Goal: Task Accomplishment & Management: Use online tool/utility

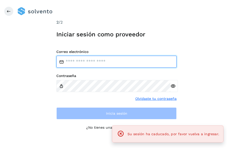
type input "**********"
click at [145, 59] on input "**********" at bounding box center [116, 62] width 120 height 12
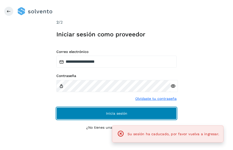
click at [80, 116] on button "Inicia sesión" at bounding box center [116, 113] width 120 height 12
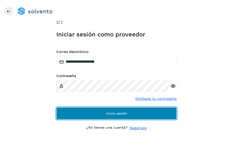
click at [80, 116] on button "Inicia sesión" at bounding box center [116, 113] width 120 height 12
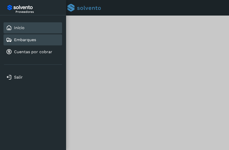
click at [32, 38] on link "Embarques" at bounding box center [25, 39] width 22 height 5
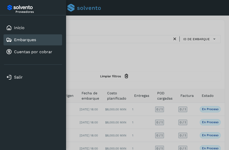
click at [150, 66] on div at bounding box center [114, 75] width 229 height 150
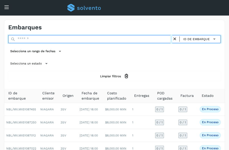
click at [39, 39] on input "text" at bounding box center [90, 39] width 164 height 8
paste input "**********"
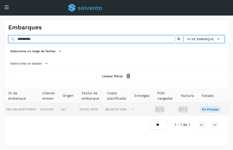
type input "**********"
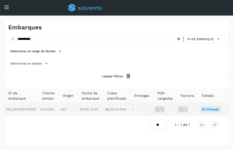
click at [66, 107] on td "3SV" at bounding box center [68, 109] width 19 height 13
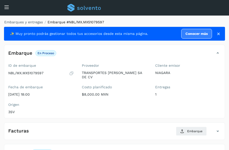
click at [156, 53] on div "Embarque En proceso Verifica el estado de la factura o entregas asociadas a est…" at bounding box center [109, 53] width 211 height 9
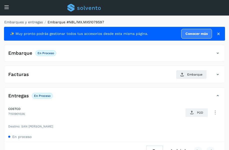
click at [153, 53] on div "Embarque En proceso Verifica el estado de la factura o entregas asociadas a est…" at bounding box center [109, 53] width 211 height 9
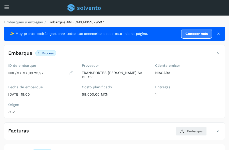
click at [138, 18] on div "Embarques y entregas Embarque #NBL/MX.MX51079597 ✨ Muy pronto podrás gestionar …" at bounding box center [114, 118] width 229 height 205
click at [141, 22] on ol "Embarques y entregas Embarque #NBL/MX.MX51079597" at bounding box center [113, 22] width 224 height 5
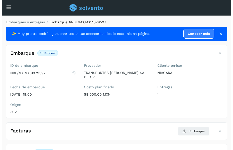
scroll to position [70, 0]
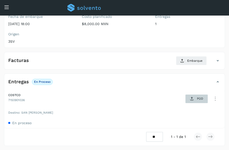
click at [192, 98] on icon at bounding box center [192, 99] width 4 height 4
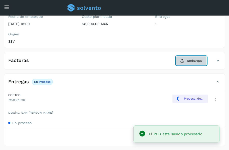
click at [185, 61] on button "Embarque" at bounding box center [191, 60] width 31 height 9
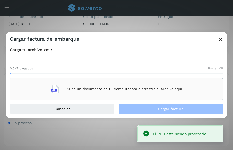
click at [155, 83] on div "Sube un documento de tu computadora o arrastra el archivo aquí" at bounding box center [116, 89] width 131 height 14
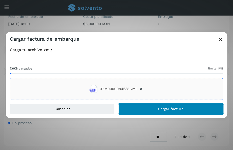
click at [151, 107] on button "Cargar factura" at bounding box center [170, 109] width 105 height 10
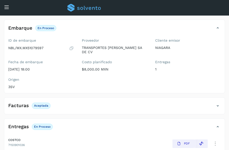
scroll to position [0, 0]
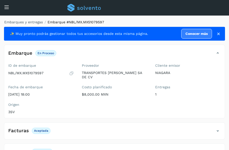
click at [7, 9] on div "Inicio Embarques Cuentas por cobrar" at bounding box center [4, 14] width 8 height 12
click at [5, 7] on icon at bounding box center [6, 7] width 5 height 5
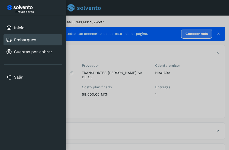
click at [33, 40] on link "Embarques" at bounding box center [25, 39] width 22 height 5
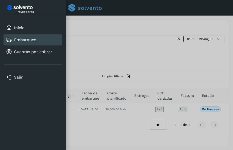
click at [111, 48] on div at bounding box center [116, 75] width 233 height 150
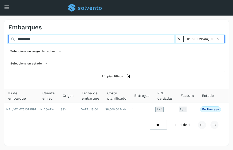
drag, startPoint x: 68, startPoint y: 40, endPoint x: 0, endPoint y: 44, distance: 68.0
click at [0, 44] on html "**********" at bounding box center [116, 75] width 233 height 150
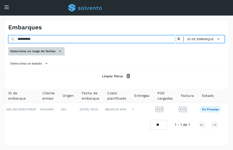
paste input "text"
type input "**********"
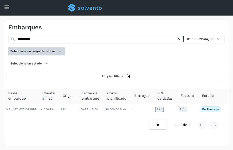
drag, startPoint x: 15, startPoint y: 48, endPoint x: 19, endPoint y: 48, distance: 4.0
click at [19, 48] on button "Selecciona un rango de fechas" at bounding box center [36, 51] width 56 height 8
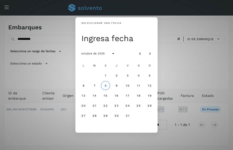
click at [178, 58] on div "Seleccionar una fecha Ingresa fecha octubre de 2025 L M X J V S D 1 2 3 4 5 6 7…" at bounding box center [116, 75] width 233 height 150
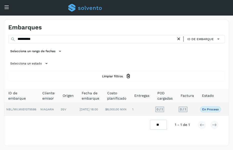
click at [63, 110] on td "3SV" at bounding box center [68, 109] width 19 height 13
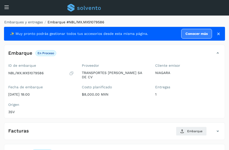
click at [122, 51] on div "Embarque En proceso Verifica el estado de la factura o entregas asociadas a est…" at bounding box center [109, 53] width 211 height 9
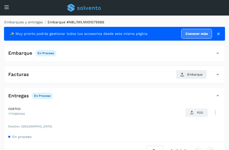
click at [122, 51] on div "Embarque En proceso Verifica el estado de la factura o entregas asociadas a est…" at bounding box center [109, 53] width 211 height 9
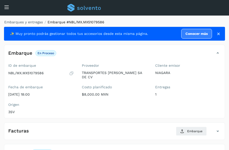
click at [138, 18] on div "Embarques y entregas Embarque #NBL/MX.MX51079586 ✨ Muy pronto podrás gestionar …" at bounding box center [114, 118] width 229 height 205
click at [165, 22] on ol "Embarques y entregas Embarque #NBL/MX.MX51079586" at bounding box center [113, 22] width 224 height 5
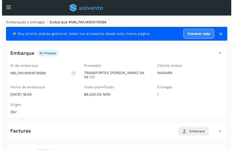
scroll to position [70, 0]
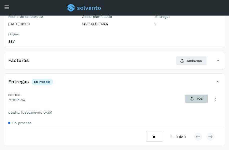
click at [198, 101] on span "POD" at bounding box center [196, 99] width 17 height 8
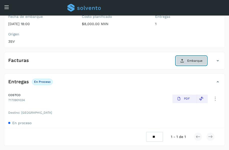
click at [188, 61] on span "Embarque" at bounding box center [194, 60] width 15 height 5
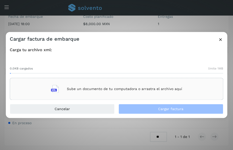
click at [62, 93] on div "Sube un documento de tu computadora o arrastra el archivo aquí" at bounding box center [116, 89] width 131 height 14
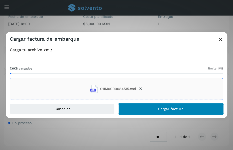
click at [161, 109] on span "Cargar factura" at bounding box center [170, 109] width 25 height 4
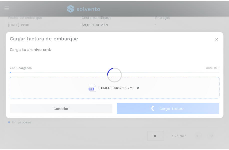
scroll to position [70, 0]
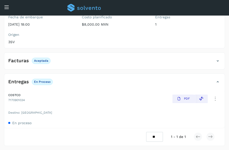
click at [5, 7] on icon at bounding box center [6, 7] width 5 height 5
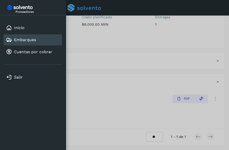
click at [116, 36] on div at bounding box center [114, 75] width 229 height 150
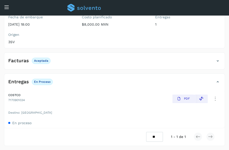
click at [4, 8] on icon at bounding box center [6, 7] width 5 height 5
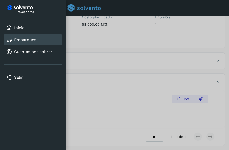
click at [28, 38] on link "Embarques" at bounding box center [25, 39] width 22 height 5
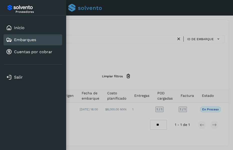
click at [99, 46] on div at bounding box center [116, 75] width 233 height 150
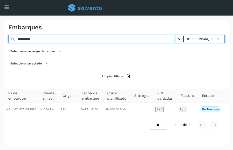
drag, startPoint x: 78, startPoint y: 39, endPoint x: 0, endPoint y: 39, distance: 77.4
click at [1, 39] on div "**********" at bounding box center [116, 83] width 233 height 134
paste input "text"
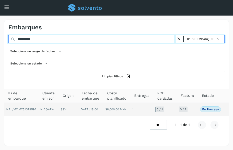
type input "**********"
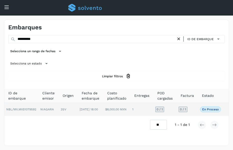
click at [45, 107] on td "NIAGARA" at bounding box center [48, 109] width 20 height 13
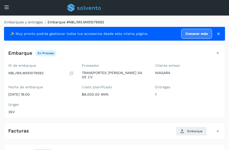
click at [172, 21] on ol "Embarques y entregas Embarque #NBL/MX.MX51079592" at bounding box center [113, 22] width 224 height 5
click at [138, 21] on ol "Embarques y entregas Embarque #NBL/MX.MX51079592" at bounding box center [113, 22] width 224 height 5
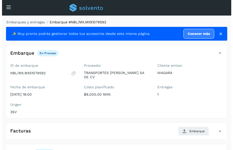
scroll to position [70, 0]
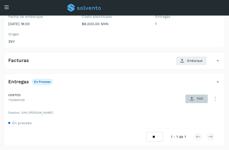
click at [195, 100] on span "POD" at bounding box center [196, 99] width 17 height 8
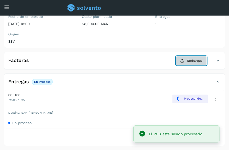
click at [187, 59] on button "Embarque" at bounding box center [191, 60] width 31 height 9
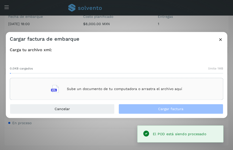
click at [101, 92] on div "Sube un documento de tu computadora o arrastra el archivo aquí" at bounding box center [116, 89] width 131 height 14
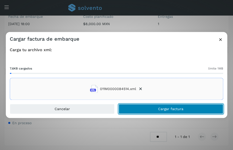
click at [146, 107] on button "Cargar factura" at bounding box center [170, 109] width 105 height 10
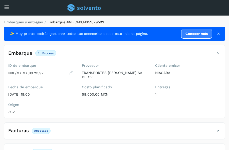
scroll to position [70, 0]
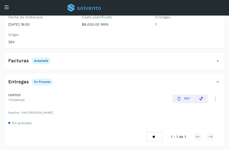
click at [7, 7] on icon at bounding box center [6, 7] width 5 height 5
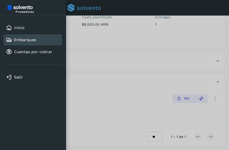
click at [27, 41] on link "Embarques" at bounding box center [25, 39] width 22 height 5
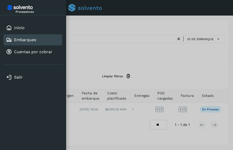
click at [114, 55] on div at bounding box center [116, 75] width 233 height 150
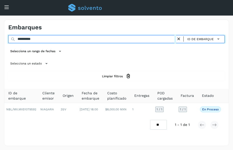
drag, startPoint x: 39, startPoint y: 39, endPoint x: 0, endPoint y: 38, distance: 38.8
click at [0, 38] on html "**********" at bounding box center [116, 75] width 233 height 150
paste input "text"
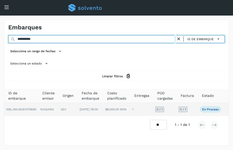
type input "**********"
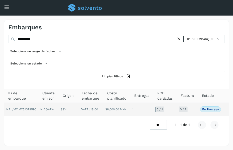
click at [45, 108] on td "NIAGARA" at bounding box center [48, 109] width 20 height 13
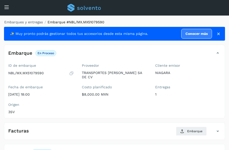
click at [182, 19] on div "Embarques y entregas Embarque #NBL/MX.MX51079590 ✨ Muy pronto podrás gestionar …" at bounding box center [114, 118] width 229 height 205
click at [159, 21] on ol "Embarques y entregas Embarque #NBL/MX.MX51079590" at bounding box center [113, 22] width 224 height 5
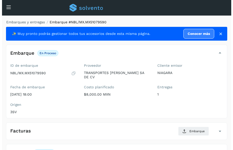
scroll to position [70, 0]
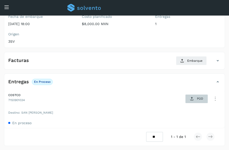
click at [200, 100] on p "POD" at bounding box center [200, 99] width 6 height 4
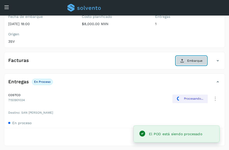
click at [189, 61] on span "Embarque" at bounding box center [194, 60] width 15 height 5
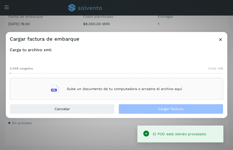
click at [129, 91] on p "Sube un documento de tu computadora o arrastra el archivo aquí" at bounding box center [124, 89] width 115 height 4
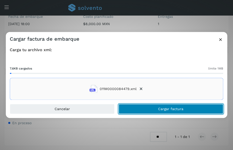
click at [151, 107] on button "Cargar factura" at bounding box center [170, 109] width 105 height 10
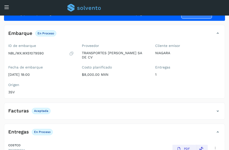
scroll to position [70, 0]
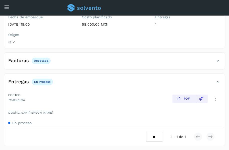
click at [5, 7] on icon at bounding box center [6, 7] width 5 height 5
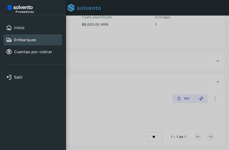
click at [27, 39] on link "Embarques" at bounding box center [25, 39] width 22 height 5
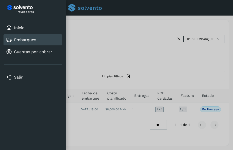
click at [107, 52] on div at bounding box center [116, 75] width 233 height 150
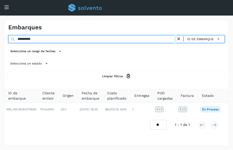
drag, startPoint x: 52, startPoint y: 38, endPoint x: 0, endPoint y: 44, distance: 52.9
click at [0, 44] on html "**********" at bounding box center [116, 75] width 233 height 150
paste input "text"
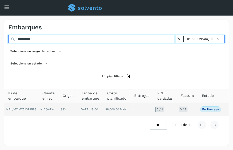
type input "**********"
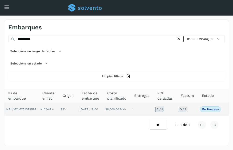
click at [45, 108] on td "NIAGARA" at bounding box center [48, 109] width 20 height 13
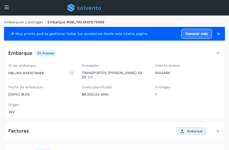
click at [144, 16] on div "Embarques y entregas Embarque #NBL/MX.MX51079588 ✨ Muy pronto podrás gestionar …" at bounding box center [114, 118] width 229 height 205
click at [153, 22] on ol "Embarques y entregas Embarque #NBL/MX.MX51079588" at bounding box center [113, 22] width 224 height 5
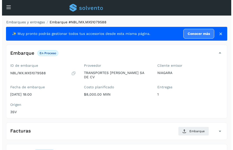
scroll to position [70, 0]
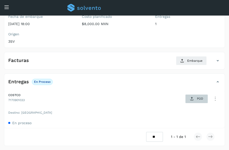
click at [188, 100] on button "POD" at bounding box center [197, 98] width 22 height 9
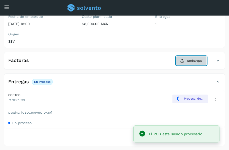
click at [185, 61] on button "Embarque" at bounding box center [191, 60] width 31 height 9
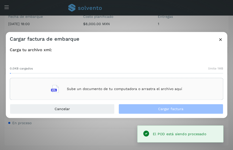
click at [96, 86] on div "Sube un documento de tu computadora o arrastra el archivo aquí" at bounding box center [116, 89] width 131 height 14
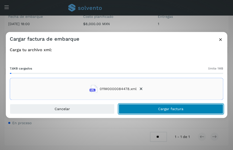
click at [146, 108] on button "Cargar factura" at bounding box center [170, 109] width 105 height 10
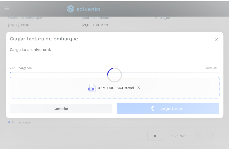
scroll to position [70, 0]
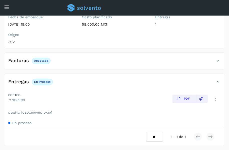
click at [4, 6] on div "Conoce nuestros beneficios c Hola, [EMAIL_ADDRESS][DOMAIN_NAME]" at bounding box center [114, 8] width 229 height 16
click at [7, 8] on div "Inicio Embarques Cuentas por cobrar" at bounding box center [4, 14] width 8 height 12
click at [5, 9] on div "Inicio Embarques Cuentas por cobrar" at bounding box center [4, 14] width 8 height 12
click at [7, 6] on icon at bounding box center [6, 7] width 5 height 5
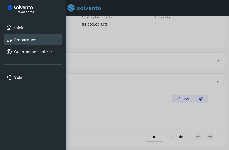
click at [24, 37] on div "Embarques" at bounding box center [21, 40] width 30 height 6
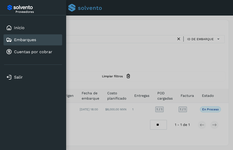
click at [91, 40] on div at bounding box center [116, 75] width 233 height 150
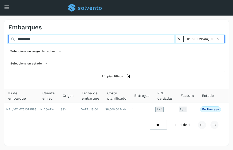
drag, startPoint x: 46, startPoint y: 38, endPoint x: 0, endPoint y: 35, distance: 45.9
click at [0, 35] on html "**********" at bounding box center [116, 75] width 233 height 150
paste input "text"
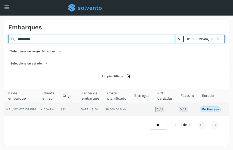
type input "**********"
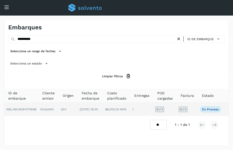
click at [39, 111] on td "NIAGARA" at bounding box center [48, 109] width 20 height 13
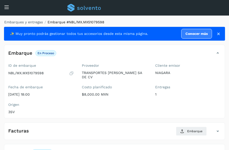
click at [177, 22] on ol "Embarques y entregas Embarque #NBL/MX.MX51079598" at bounding box center [113, 22] width 224 height 5
click at [152, 21] on ol "Embarques y entregas Embarque #NBL/MX.MX51079598" at bounding box center [113, 22] width 224 height 5
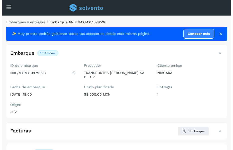
scroll to position [70, 0]
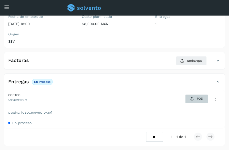
click at [191, 96] on span "POD" at bounding box center [196, 99] width 17 height 8
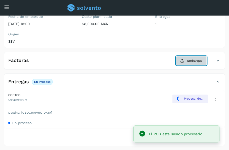
click at [189, 61] on span "Embarque" at bounding box center [194, 60] width 15 height 5
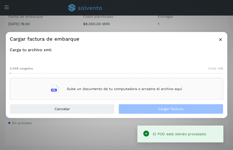
click at [103, 90] on p "Sube un documento de tu computadora o arrastra el archivo aquí" at bounding box center [124, 89] width 115 height 4
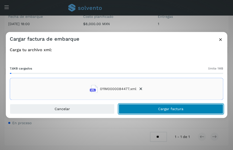
click at [151, 105] on button "Cargar factura" at bounding box center [170, 109] width 105 height 10
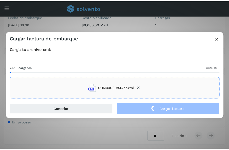
scroll to position [70, 0]
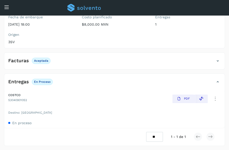
click at [7, 8] on icon at bounding box center [6, 7] width 5 height 5
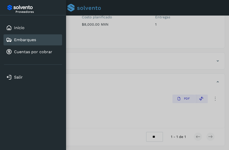
click at [27, 39] on link "Embarques" at bounding box center [25, 39] width 22 height 5
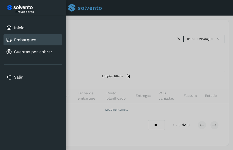
click at [98, 38] on div at bounding box center [116, 75] width 233 height 150
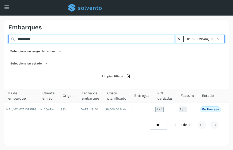
drag, startPoint x: 13, startPoint y: 38, endPoint x: 0, endPoint y: 38, distance: 12.8
click at [0, 38] on html "**********" at bounding box center [116, 75] width 233 height 150
paste input "text"
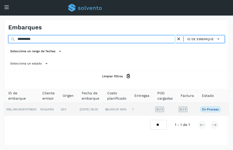
type input "**********"
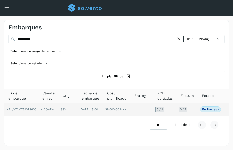
click at [43, 108] on td "NIAGARA" at bounding box center [48, 109] width 20 height 13
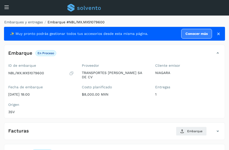
click at [153, 20] on ol "Embarques y entregas Embarque #NBL/MX.MX51079600" at bounding box center [113, 22] width 224 height 5
click at [152, 49] on div "Embarque En proceso Verifica el estado de la factura o entregas asociadas a est…" at bounding box center [109, 53] width 211 height 9
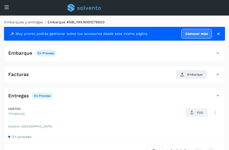
click at [152, 49] on div "Embarque En proceso Verifica el estado de la factura o entregas asociadas a est…" at bounding box center [109, 53] width 211 height 9
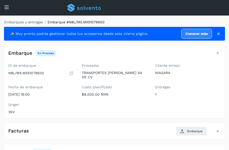
click at [156, 17] on div "Embarques y entregas Embarque #NBL/MX.MX51079600 ✨ Muy pronto podrás gestionar …" at bounding box center [114, 118] width 229 height 205
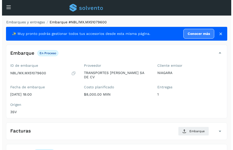
scroll to position [70, 0]
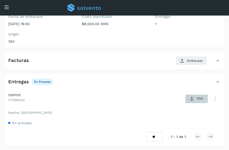
click at [199, 98] on p "POD" at bounding box center [200, 99] width 6 height 4
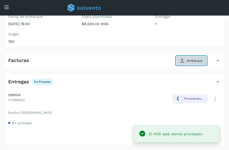
click at [191, 62] on span "Embarque" at bounding box center [194, 60] width 15 height 5
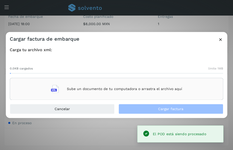
click at [146, 91] on div "Sube un documento de tu computadora o arrastra el archivo aquí" at bounding box center [116, 89] width 131 height 14
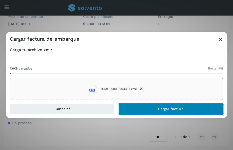
click at [139, 106] on button "Cargar factura" at bounding box center [170, 109] width 105 height 10
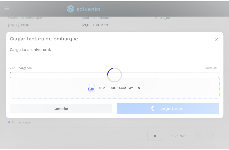
scroll to position [70, 0]
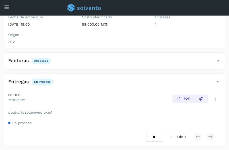
click at [8, 8] on icon at bounding box center [6, 7] width 5 height 5
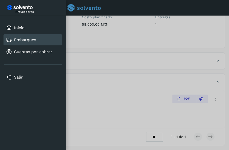
click at [29, 39] on link "Embarques" at bounding box center [25, 39] width 22 height 5
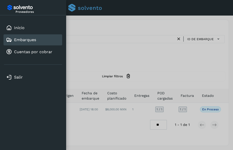
click at [113, 50] on div at bounding box center [116, 75] width 233 height 150
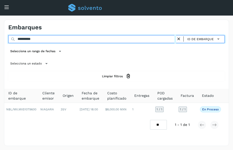
drag, startPoint x: 44, startPoint y: 39, endPoint x: 0, endPoint y: 42, distance: 44.7
click at [0, 42] on html "**********" at bounding box center [116, 75] width 233 height 150
paste input "text"
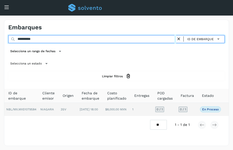
type input "**********"
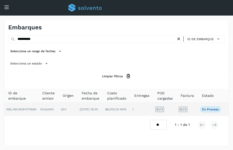
click at [46, 110] on td "NIAGARA" at bounding box center [48, 109] width 20 height 13
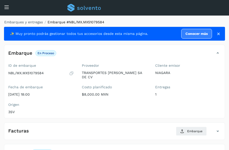
click at [186, 18] on div "Embarques y entregas Embarque #NBL/MX.MX51079584 ✨ Muy pronto podrás gestionar …" at bounding box center [114, 118] width 229 height 205
click at [174, 17] on div "Embarques y entregas Embarque #NBL/MX.MX51079584 ✨ Muy pronto podrás gestionar …" at bounding box center [114, 118] width 229 height 205
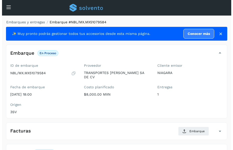
scroll to position [70, 0]
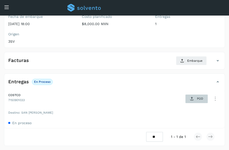
click at [202, 96] on span "POD" at bounding box center [196, 99] width 17 height 8
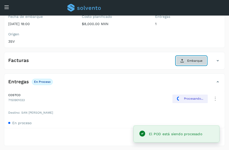
click at [190, 61] on span "Embarque" at bounding box center [194, 60] width 15 height 5
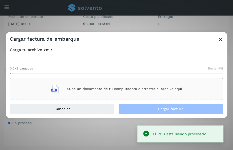
click at [130, 84] on div "Sube un documento de tu computadora o arrastra el archivo aquí" at bounding box center [116, 89] width 131 height 14
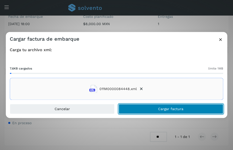
click at [154, 109] on main "Proveedores Inicio Embarques Cuentas por cobrar Salir Conoce nuestros beneficio…" at bounding box center [116, 40] width 233 height 220
click at [159, 106] on button "Cargar factura" at bounding box center [170, 109] width 105 height 10
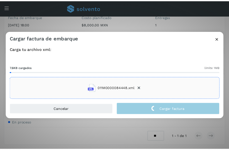
scroll to position [70, 0]
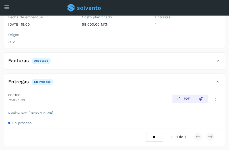
click at [6, 9] on div "Inicio Embarques Cuentas por cobrar" at bounding box center [4, 14] width 8 height 12
click at [6, 7] on icon at bounding box center [6, 7] width 5 height 5
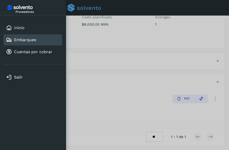
click at [30, 38] on link "Embarques" at bounding box center [25, 39] width 22 height 5
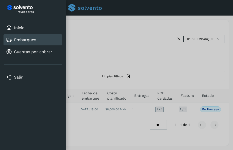
click at [144, 46] on div at bounding box center [116, 75] width 233 height 150
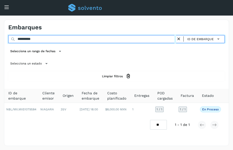
drag, startPoint x: 64, startPoint y: 42, endPoint x: 1, endPoint y: 42, distance: 62.6
click at [0, 36] on html "**********" at bounding box center [116, 75] width 233 height 150
paste input "text"
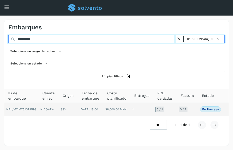
type input "**********"
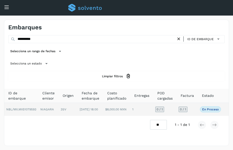
click at [95, 109] on td "[DATE] 18:00" at bounding box center [91, 109] width 26 height 13
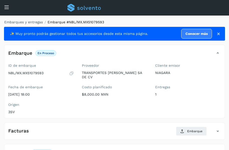
click at [176, 19] on div "Embarques y entregas Embarque #NBL/MX.MX51079593 ✨ Muy pronto podrás gestionar …" at bounding box center [114, 118] width 229 height 205
click at [162, 17] on div "Embarques y entregas Embarque #NBL/MX.MX51079593 ✨ Muy pronto podrás gestionar …" at bounding box center [114, 118] width 229 height 205
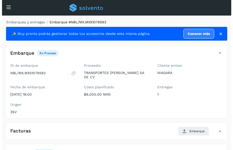
scroll to position [70, 0]
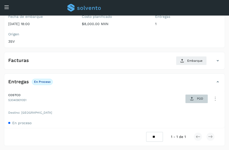
click at [198, 101] on span "POD" at bounding box center [196, 99] width 17 height 8
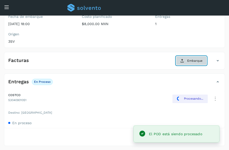
click at [191, 60] on span "Embarque" at bounding box center [194, 60] width 15 height 5
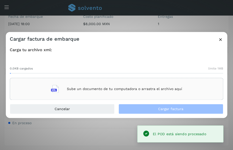
click at [121, 88] on p "Sube un documento de tu computadora o arrastra el archivo aquí" at bounding box center [124, 89] width 115 height 4
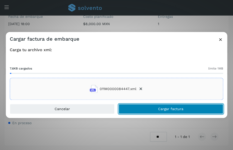
click at [155, 108] on button "Cargar factura" at bounding box center [170, 109] width 105 height 10
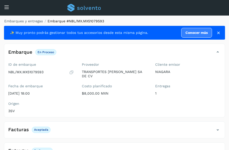
scroll to position [0, 0]
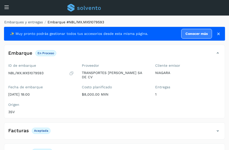
click at [7, 9] on div "Inicio Embarques Cuentas por cobrar" at bounding box center [4, 14] width 8 height 12
click at [122, 21] on ol "Embarques y entregas Embarque #NBL/MX.MX51079593" at bounding box center [113, 22] width 224 height 5
click at [7, 8] on div "Inicio Embarques Cuentas por cobrar" at bounding box center [4, 14] width 8 height 12
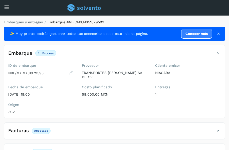
click at [14, 6] on div "Conoce nuestros beneficios c Hola, [EMAIL_ADDRESS][DOMAIN_NAME]" at bounding box center [114, 8] width 229 height 16
click at [1, 8] on div "Conoce nuestros beneficios c Hola, [EMAIL_ADDRESS][DOMAIN_NAME]" at bounding box center [114, 8] width 229 height 16
click at [4, 7] on icon at bounding box center [6, 7] width 5 height 5
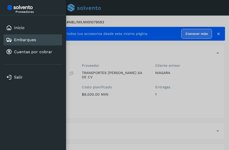
click at [21, 42] on div "Embarques" at bounding box center [21, 40] width 30 height 6
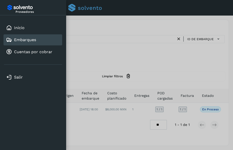
click at [88, 39] on div at bounding box center [116, 75] width 233 height 150
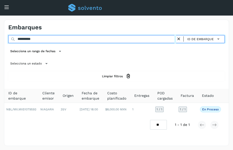
drag, startPoint x: 68, startPoint y: 39, endPoint x: 0, endPoint y: 43, distance: 68.7
click at [0, 43] on html "**********" at bounding box center [116, 75] width 233 height 150
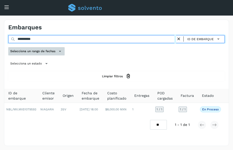
paste input "text"
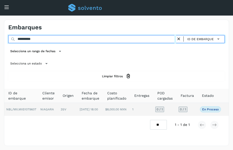
type input "**********"
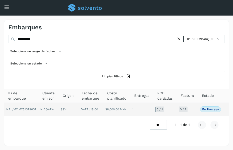
click at [35, 110] on span "NBL/MX.MX51079607" at bounding box center [21, 109] width 30 height 4
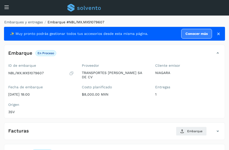
click at [137, 19] on div "Embarques y entregas Embarque #NBL/MX.MX51079607 ✨ Muy pronto podrás gestionar …" at bounding box center [114, 118] width 229 height 205
click at [147, 19] on div "Embarques y entregas Embarque #NBL/MX.MX51079607 ✨ Muy pronto podrás gestionar …" at bounding box center [114, 118] width 229 height 205
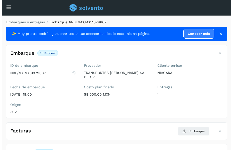
scroll to position [70, 0]
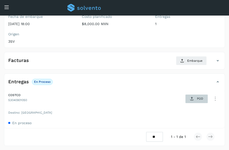
click at [192, 100] on icon at bounding box center [192, 99] width 4 height 4
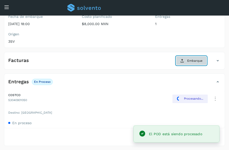
click at [184, 60] on icon at bounding box center [182, 61] width 4 height 4
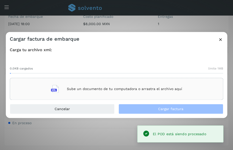
click at [113, 90] on p "Sube un documento de tu computadora o arrastra el archivo aquí" at bounding box center [124, 89] width 115 height 4
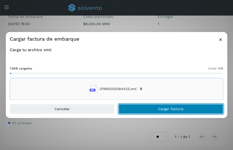
click at [138, 108] on button "Cargar factura" at bounding box center [170, 109] width 105 height 10
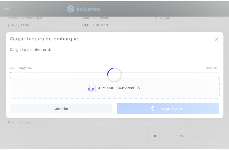
scroll to position [70, 0]
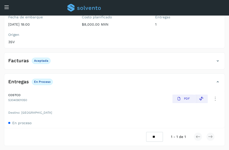
click at [7, 7] on icon at bounding box center [6, 7] width 5 height 5
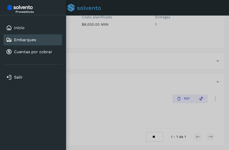
click at [26, 40] on link "Embarques" at bounding box center [25, 39] width 22 height 5
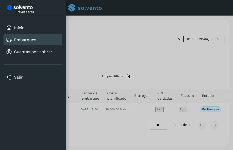
click at [117, 52] on div at bounding box center [116, 75] width 233 height 150
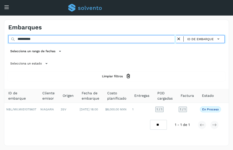
drag, startPoint x: 39, startPoint y: 41, endPoint x: 0, endPoint y: 48, distance: 39.7
click at [0, 48] on html "**********" at bounding box center [116, 75] width 233 height 150
paste input "text"
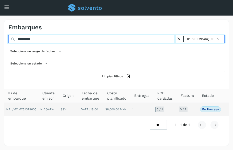
type input "**********"
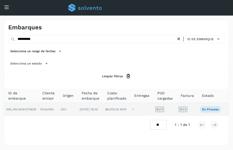
click at [65, 110] on td "3SV" at bounding box center [68, 109] width 19 height 13
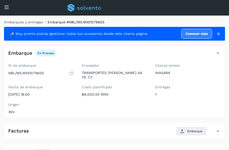
click at [189, 17] on div "Embarques y entregas Embarque #NBL/MX.MX51079605 ✨ Muy pronto podrás gestionar …" at bounding box center [114, 118] width 229 height 205
click at [148, 24] on ol "Embarques y entregas Embarque #NBL/MX.MX51079605" at bounding box center [113, 22] width 224 height 5
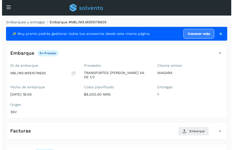
scroll to position [70, 0]
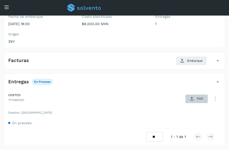
click at [201, 100] on p "POD" at bounding box center [200, 99] width 6 height 4
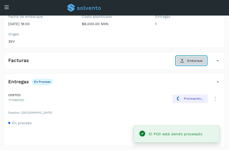
click at [187, 63] on button "Embarque" at bounding box center [191, 60] width 31 height 9
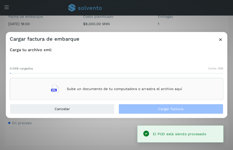
click at [137, 88] on p "Sube un documento de tu computadora o arrastra el archivo aquí" at bounding box center [124, 89] width 115 height 4
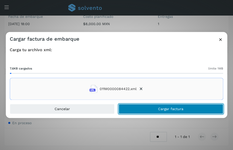
click at [151, 108] on button "Cargar factura" at bounding box center [170, 109] width 105 height 10
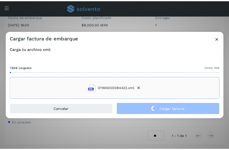
scroll to position [70, 0]
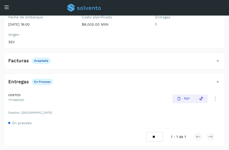
click at [5, 9] on div "Inicio Embarques Cuentas por cobrar" at bounding box center [4, 14] width 8 height 12
click at [7, 6] on icon at bounding box center [6, 7] width 5 height 5
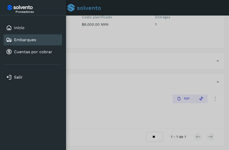
click at [28, 40] on link "Embarques" at bounding box center [25, 39] width 22 height 5
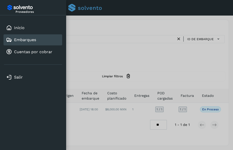
click at [89, 49] on div at bounding box center [116, 75] width 233 height 150
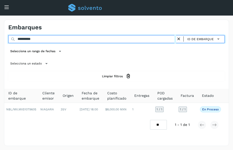
drag, startPoint x: 46, startPoint y: 39, endPoint x: 0, endPoint y: 52, distance: 48.2
click at [0, 52] on html "**********" at bounding box center [116, 75] width 233 height 150
paste input "text"
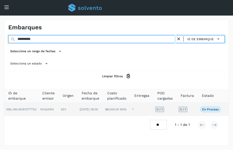
type input "**********"
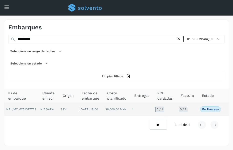
click at [52, 110] on td "NIAGARA" at bounding box center [48, 109] width 20 height 13
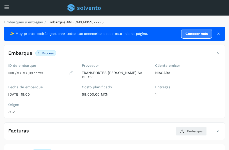
click at [157, 21] on ol "Embarques y entregas Embarque #NBL/MX.MX51077723" at bounding box center [113, 22] width 224 height 5
click at [142, 18] on div "Embarques y entregas Embarque #NBL/MX.MX51077723 ✨ Muy pronto podrás gestionar …" at bounding box center [114, 118] width 229 height 205
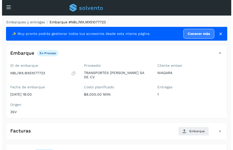
scroll to position [70, 0]
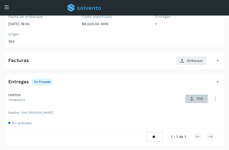
click at [195, 99] on span "POD" at bounding box center [196, 99] width 17 height 8
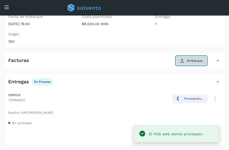
click at [187, 60] on button "Embarque" at bounding box center [191, 60] width 31 height 9
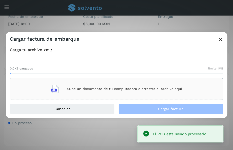
click at [132, 86] on div "Sube un documento de tu computadora o arrastra el archivo aquí" at bounding box center [116, 89] width 131 height 14
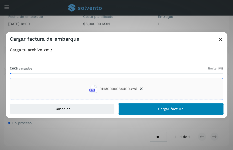
click at [149, 107] on button "Cargar factura" at bounding box center [170, 109] width 105 height 10
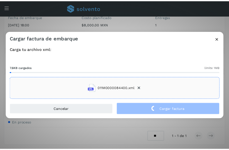
scroll to position [70, 0]
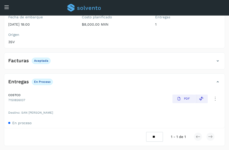
click at [11, 6] on div "Conoce nuestros beneficios c Hola, [EMAIL_ADDRESS][DOMAIN_NAME]" at bounding box center [114, 8] width 229 height 16
click at [7, 6] on icon at bounding box center [6, 7] width 5 height 5
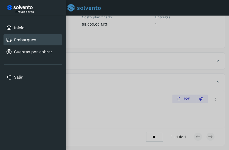
click at [33, 39] on link "Embarques" at bounding box center [25, 39] width 22 height 5
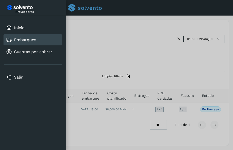
click at [96, 49] on div at bounding box center [116, 75] width 233 height 150
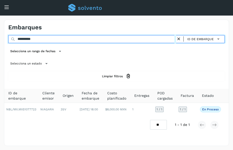
drag, startPoint x: 40, startPoint y: 41, endPoint x: 0, endPoint y: 52, distance: 41.3
click at [0, 52] on html "**********" at bounding box center [116, 75] width 233 height 150
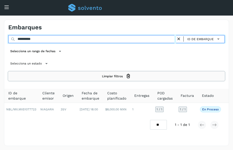
paste input "text"
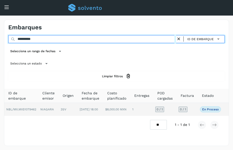
type input "**********"
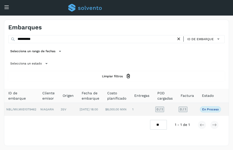
click at [43, 110] on td "NIAGARA" at bounding box center [48, 109] width 20 height 13
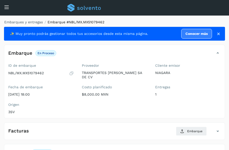
click at [182, 24] on ol "Embarques y entregas Embarque #NBL/MX.MX51079462" at bounding box center [113, 22] width 224 height 5
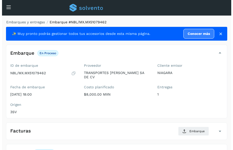
scroll to position [70, 0]
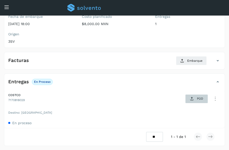
click at [193, 97] on icon at bounding box center [192, 99] width 4 height 4
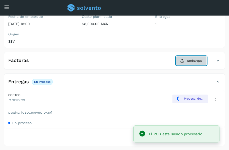
click at [186, 60] on button "Embarque" at bounding box center [191, 60] width 31 height 9
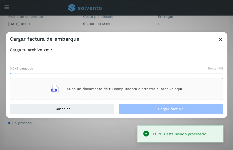
click at [100, 92] on div "Sube un documento de tu computadora o arrastra el archivo aquí" at bounding box center [116, 89] width 131 height 14
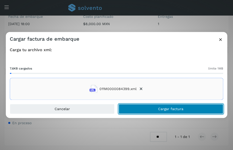
click at [142, 106] on button "Cargar factura" at bounding box center [170, 109] width 105 height 10
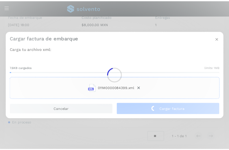
scroll to position [70, 0]
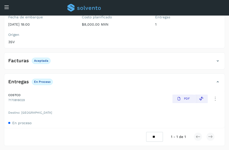
click at [5, 6] on icon at bounding box center [6, 7] width 5 height 5
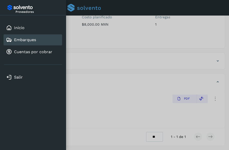
click at [25, 39] on link "Embarques" at bounding box center [25, 39] width 22 height 5
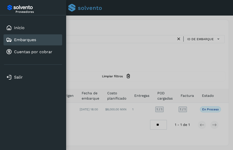
click at [102, 36] on div at bounding box center [116, 75] width 233 height 150
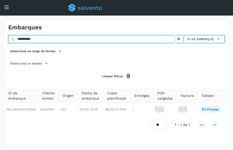
drag, startPoint x: 36, startPoint y: 40, endPoint x: 0, endPoint y: 44, distance: 36.8
click at [0, 44] on html "**********" at bounding box center [116, 75] width 233 height 150
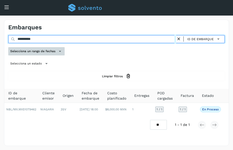
paste input "text"
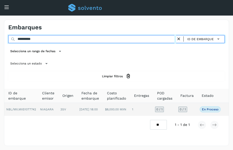
type input "**********"
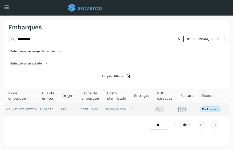
click at [41, 109] on td "NIAGARA" at bounding box center [48, 109] width 20 height 13
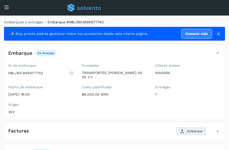
click at [164, 19] on div "Embarques y entregas Embarque #NBL/MX.MX51077742 ✨ Muy pronto podrás gestionar …" at bounding box center [114, 118] width 229 height 205
click at [167, 24] on ol "Embarques y entregas Embarque #NBL/MX.MX51077742" at bounding box center [113, 22] width 224 height 5
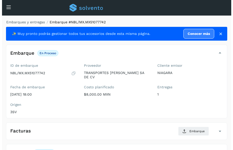
scroll to position [70, 0]
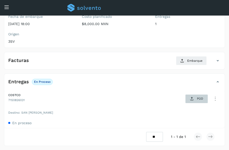
click at [203, 99] on p "POD" at bounding box center [200, 99] width 6 height 4
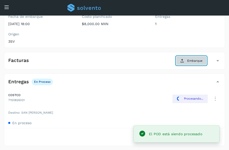
click at [191, 59] on span "Embarque" at bounding box center [194, 60] width 15 height 5
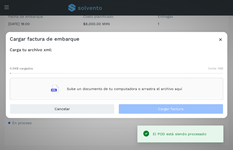
click at [112, 91] on div "Sube un documento de tu computadora o arrastra el archivo aquí" at bounding box center [116, 89] width 131 height 14
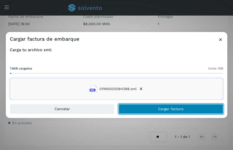
click at [142, 107] on button "Cargar factura" at bounding box center [170, 109] width 105 height 10
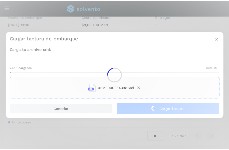
scroll to position [70, 0]
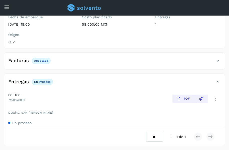
click at [6, 7] on icon at bounding box center [6, 7] width 5 height 5
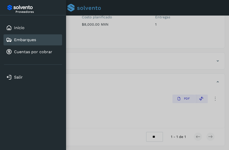
click at [25, 38] on link "Embarques" at bounding box center [25, 39] width 22 height 5
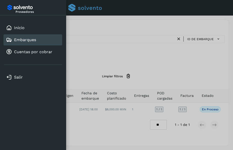
click at [120, 36] on div at bounding box center [116, 75] width 233 height 150
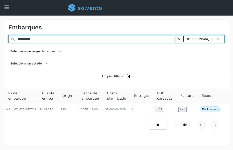
drag, startPoint x: 81, startPoint y: 39, endPoint x: 0, endPoint y: 42, distance: 81.4
click at [0, 42] on html "**********" at bounding box center [116, 75] width 233 height 150
paste input "text"
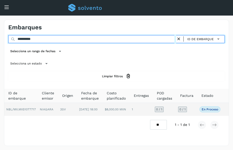
type input "**********"
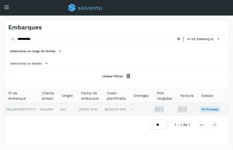
click at [59, 112] on td "3SV" at bounding box center [67, 109] width 19 height 13
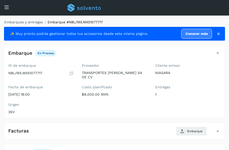
click at [186, 23] on ol "Embarques y entregas Embarque #NBL/MX.MX51077717" at bounding box center [113, 22] width 224 height 5
click at [170, 19] on div "Embarques y entregas Embarque #NBL/MX.MX51077717 ✨ Muy pronto podrás gestionar …" at bounding box center [114, 118] width 229 height 205
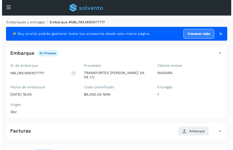
scroll to position [70, 0]
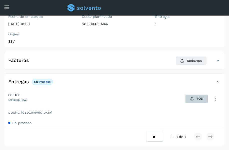
click at [193, 98] on icon at bounding box center [192, 99] width 4 height 4
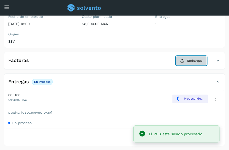
click at [186, 59] on button "Embarque" at bounding box center [191, 60] width 31 height 9
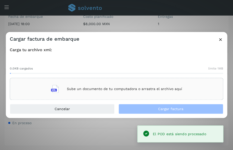
click at [115, 86] on div "Sube un documento de tu computadora o arrastra el archivo aquí" at bounding box center [116, 89] width 131 height 14
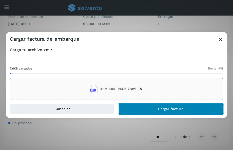
click at [164, 106] on button "Cargar factura" at bounding box center [170, 109] width 105 height 10
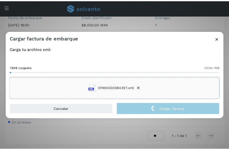
scroll to position [70, 0]
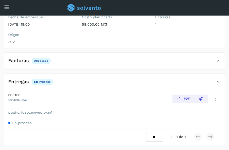
click at [7, 7] on icon at bounding box center [6, 7] width 5 height 5
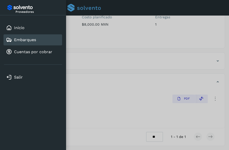
click at [28, 42] on link "Embarques" at bounding box center [25, 39] width 22 height 5
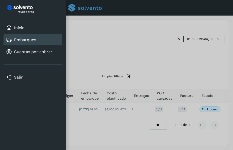
click at [113, 49] on div at bounding box center [116, 75] width 233 height 150
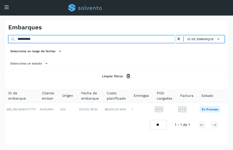
drag, startPoint x: 47, startPoint y: 40, endPoint x: 0, endPoint y: 40, distance: 47.6
click at [0, 40] on html "**********" at bounding box center [116, 75] width 233 height 150
paste input "text"
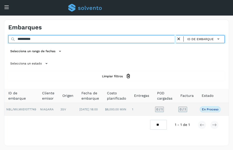
type input "**********"
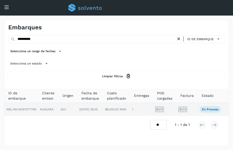
click at [52, 109] on td "NIAGARA" at bounding box center [48, 109] width 20 height 13
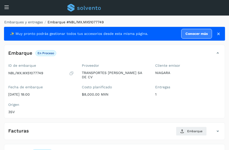
click at [142, 21] on ol "Embarques y entregas Embarque #NBL/MX.MX51077749" at bounding box center [113, 22] width 224 height 5
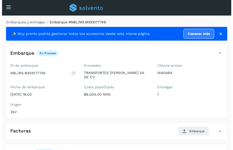
scroll to position [70, 0]
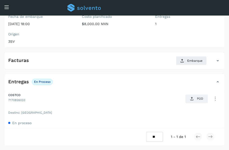
click at [183, 99] on div "COSTCO 7170826033 POD" at bounding box center [114, 98] width 221 height 17
click at [189, 99] on span "POD" at bounding box center [196, 99] width 17 height 8
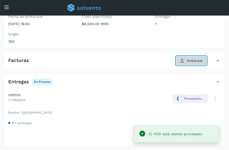
click at [191, 62] on span "Embarque" at bounding box center [194, 60] width 15 height 5
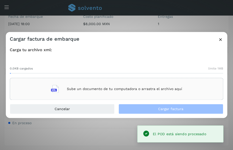
click at [133, 92] on div "Sube un documento de tu computadora o arrastra el archivo aquí" at bounding box center [116, 89] width 131 height 14
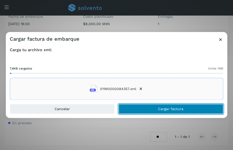
click at [147, 108] on button "Cargar factura" at bounding box center [170, 109] width 105 height 10
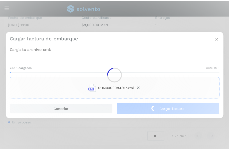
scroll to position [70, 0]
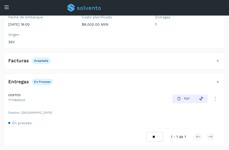
click at [6, 5] on icon at bounding box center [6, 7] width 5 height 5
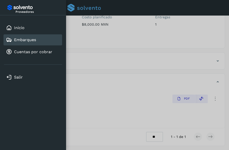
click at [28, 39] on link "Embarques" at bounding box center [25, 39] width 22 height 5
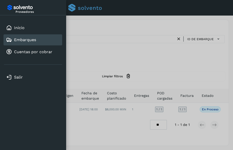
click at [111, 53] on div at bounding box center [116, 75] width 233 height 150
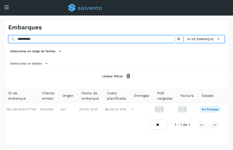
drag, startPoint x: 50, startPoint y: 38, endPoint x: 0, endPoint y: 44, distance: 50.1
click at [0, 44] on html "**********" at bounding box center [116, 75] width 233 height 150
paste input "text"
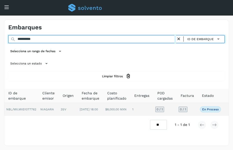
type input "**********"
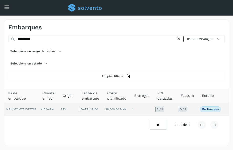
click at [23, 110] on span "NBL/MX.MX51077762" at bounding box center [21, 109] width 30 height 4
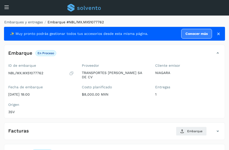
click at [175, 19] on div "Embarques y entregas Embarque #NBL/MX.MX51077762 ✨ Muy pronto podrás gestionar …" at bounding box center [114, 118] width 229 height 205
click at [166, 20] on ol "Embarques y entregas Embarque #NBL/MX.MX51077762" at bounding box center [113, 22] width 224 height 5
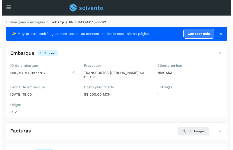
scroll to position [70, 0]
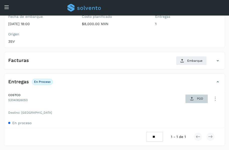
click at [193, 98] on icon at bounding box center [192, 99] width 4 height 4
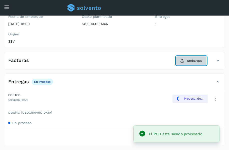
click at [191, 60] on span "Embarque" at bounding box center [194, 60] width 15 height 5
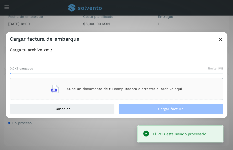
click at [145, 85] on div "Sube un documento de tu computadora o arrastra el archivo aquí" at bounding box center [116, 89] width 131 height 14
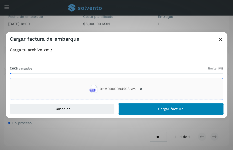
click at [150, 108] on button "Cargar factura" at bounding box center [170, 109] width 105 height 10
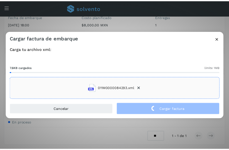
scroll to position [70, 0]
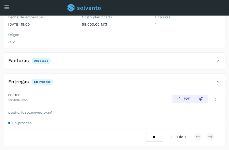
click at [5, 9] on div "Inicio Embarques Cuentas por cobrar" at bounding box center [4, 14] width 8 height 12
click at [7, 5] on icon at bounding box center [6, 7] width 5 height 5
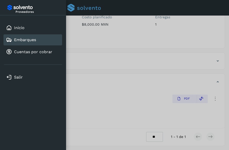
click at [25, 35] on div "Embarques" at bounding box center [33, 39] width 59 height 11
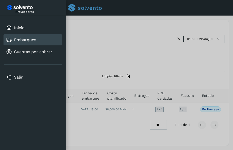
click at [104, 44] on div at bounding box center [116, 75] width 233 height 150
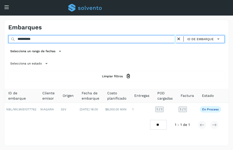
drag, startPoint x: 52, startPoint y: 40, endPoint x: 0, endPoint y: 41, distance: 51.9
click at [0, 41] on html "**********" at bounding box center [116, 75] width 233 height 150
paste input "text"
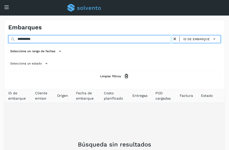
type input "**********"
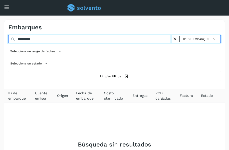
drag, startPoint x: 43, startPoint y: 39, endPoint x: 0, endPoint y: 39, distance: 43.6
click at [0, 39] on html "**********" at bounding box center [114, 108] width 229 height 217
